Goal: Information Seeking & Learning: Learn about a topic

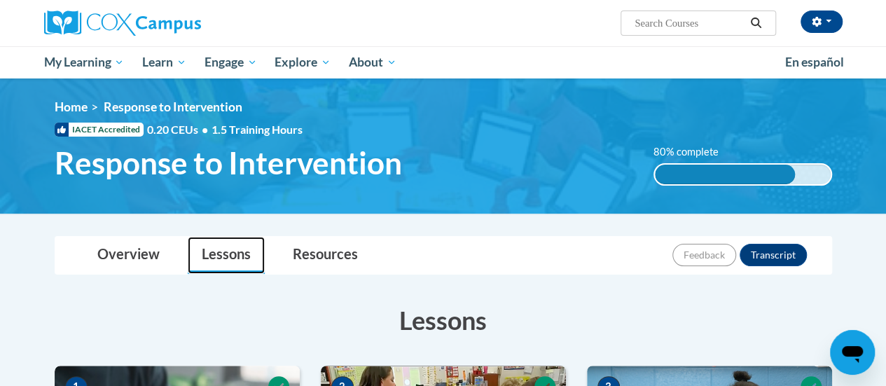
click at [234, 254] on link "Lessons" at bounding box center [226, 255] width 77 height 37
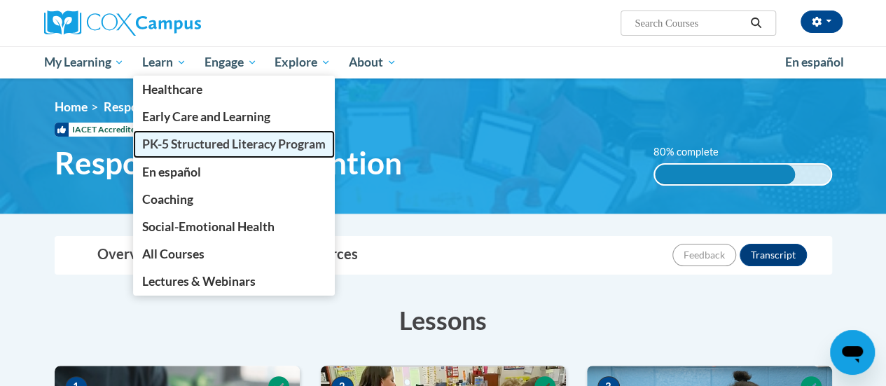
click at [202, 146] on span "PK-5 Structured Literacy Program" at bounding box center [233, 144] width 183 height 15
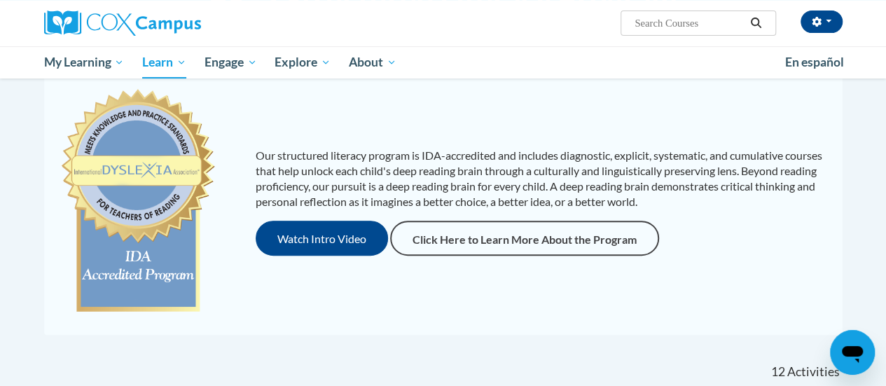
scroll to position [108, 0]
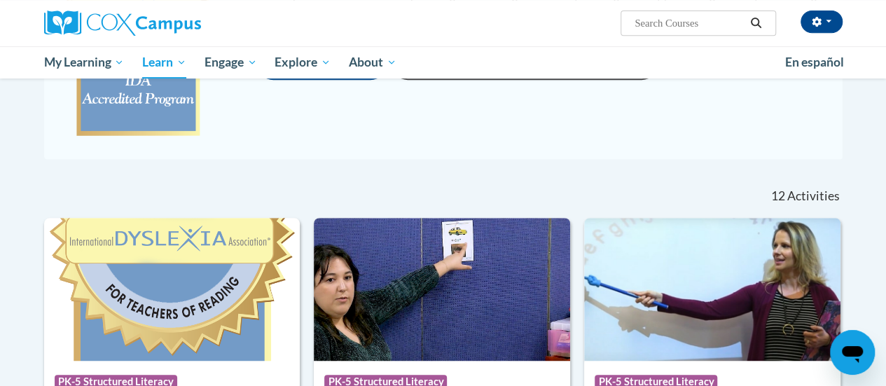
scroll to position [291, 0]
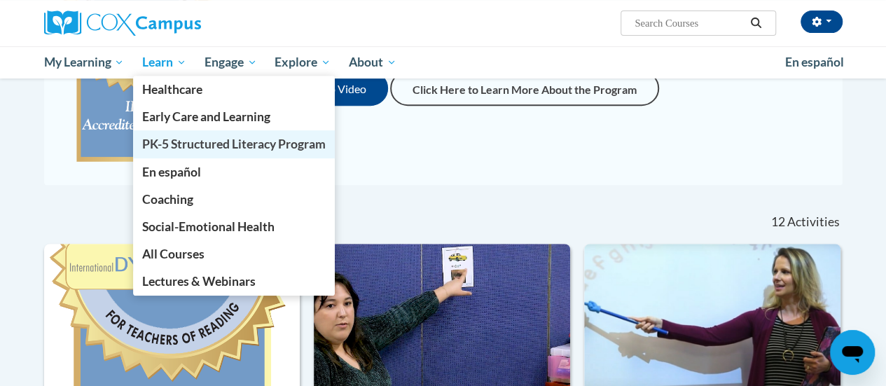
click at [209, 139] on span "PK-5 Structured Literacy Program" at bounding box center [233, 144] width 183 height 15
